Goal: Information Seeking & Learning: Learn about a topic

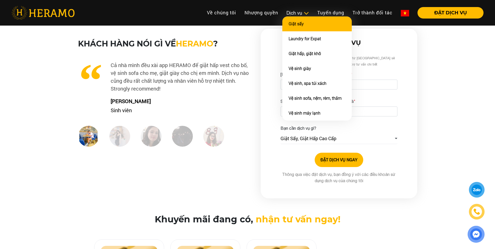
click at [305, 27] on li "Giặt sấy" at bounding box center [316, 23] width 69 height 15
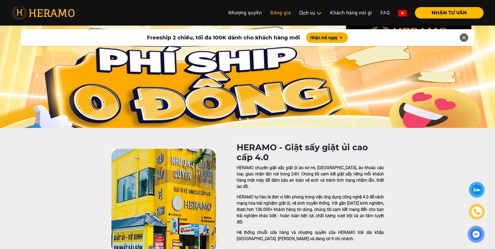
click at [282, 16] on link "Bảng giá" at bounding box center [280, 12] width 29 height 11
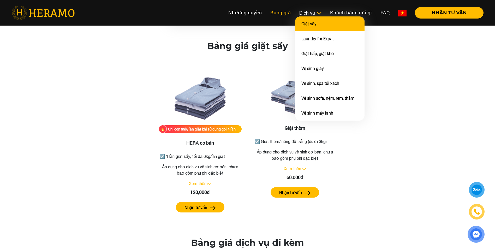
scroll to position [634, 0]
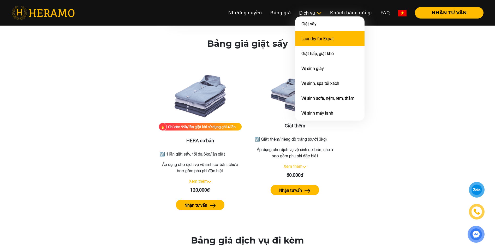
click at [316, 40] on link "Laundry for Expat" at bounding box center [317, 38] width 32 height 5
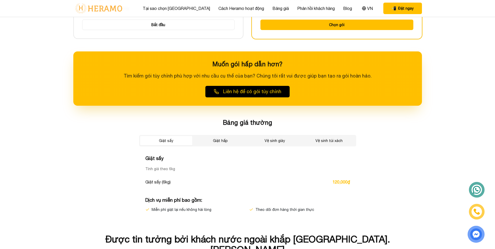
scroll to position [843, 0]
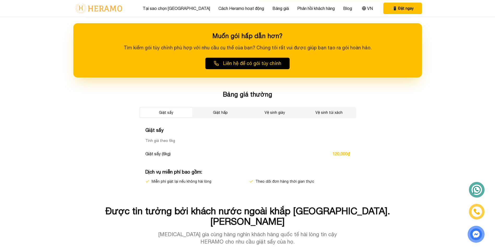
click at [232, 112] on button "Giặt hấp" at bounding box center [220, 112] width 52 height 9
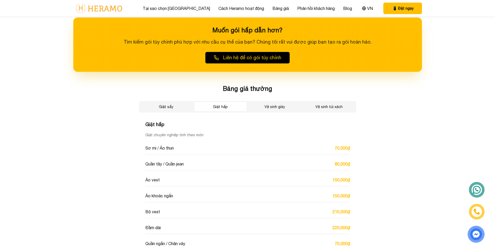
scroll to position [869, 0]
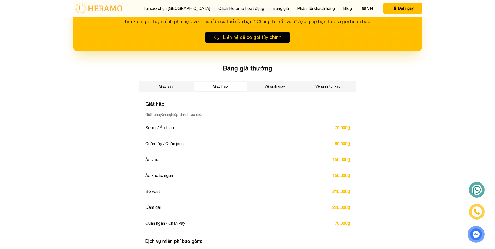
click at [287, 88] on button "Vệ sinh giày" at bounding box center [275, 86] width 52 height 9
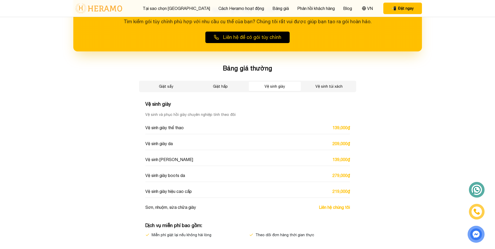
click at [235, 86] on button "Giặt hấp" at bounding box center [220, 86] width 52 height 9
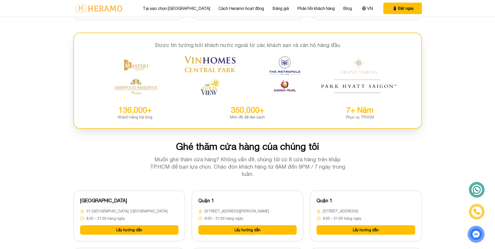
scroll to position [1260, 0]
